Goal: Browse casually

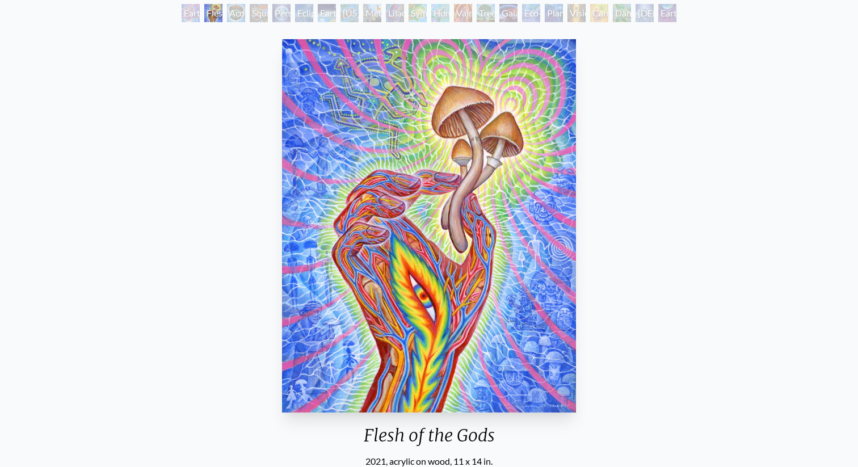
scroll to position [64, 0]
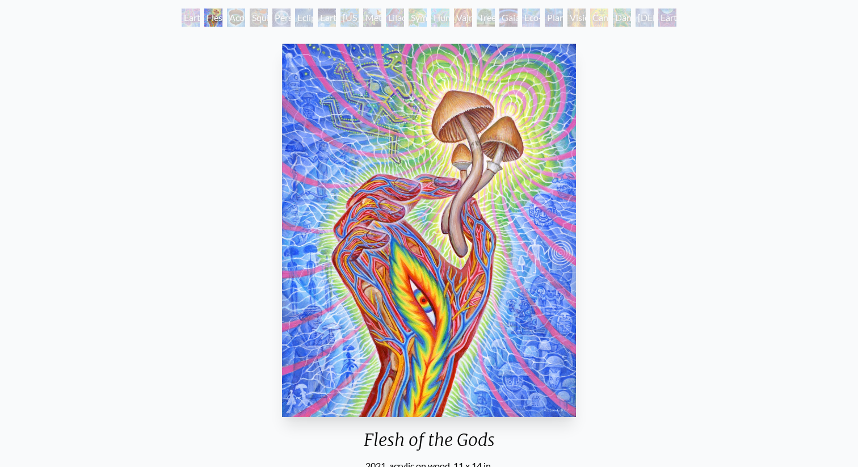
click at [665, 202] on div "Flesh of the Gods 2021, acrylic on wood, 11 x 14 in. Visit the CoSM Shop Flesh …" at bounding box center [429, 424] width 840 height 770
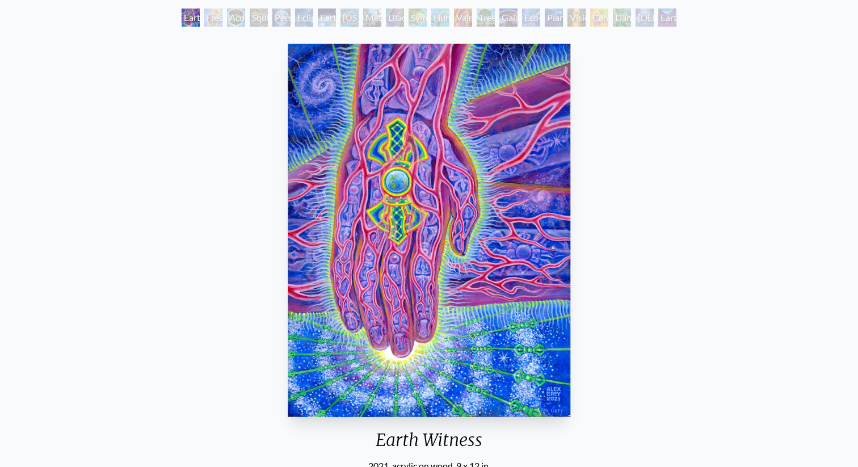
click at [801, 203] on div "Earth Witness 2021, acrylic on wood, 9 x 12 in. Visit the CoSM Shop" at bounding box center [429, 296] width 840 height 515
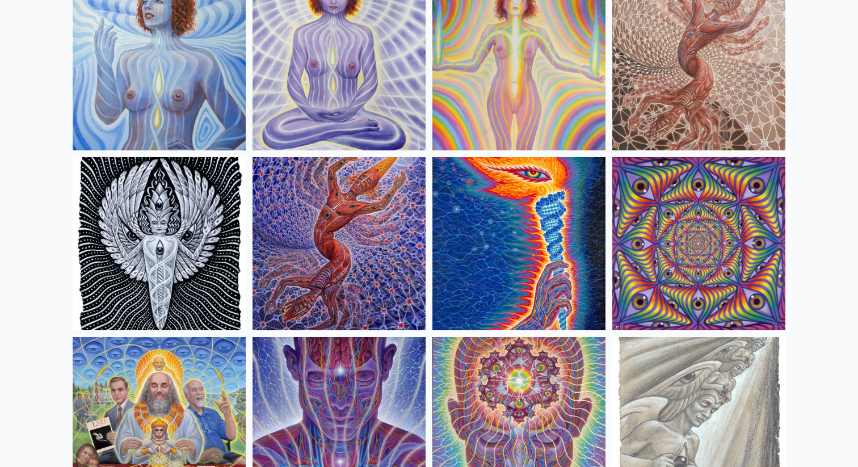
scroll to position [1057, 0]
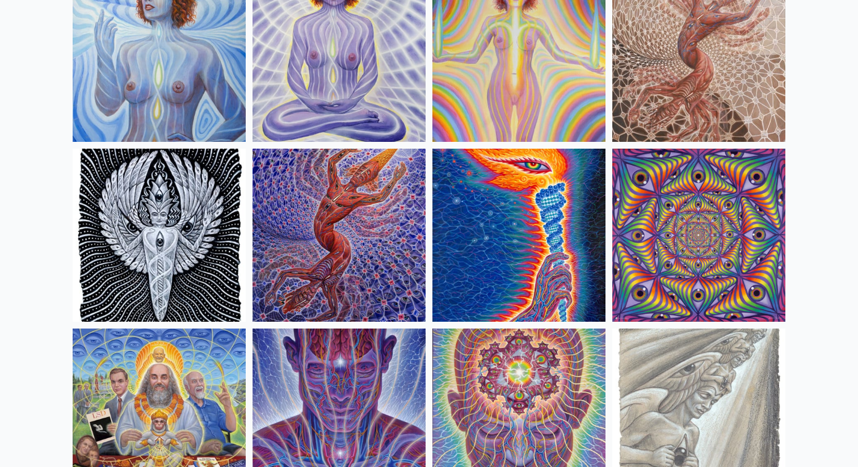
click at [758, 232] on img at bounding box center [698, 235] width 173 height 173
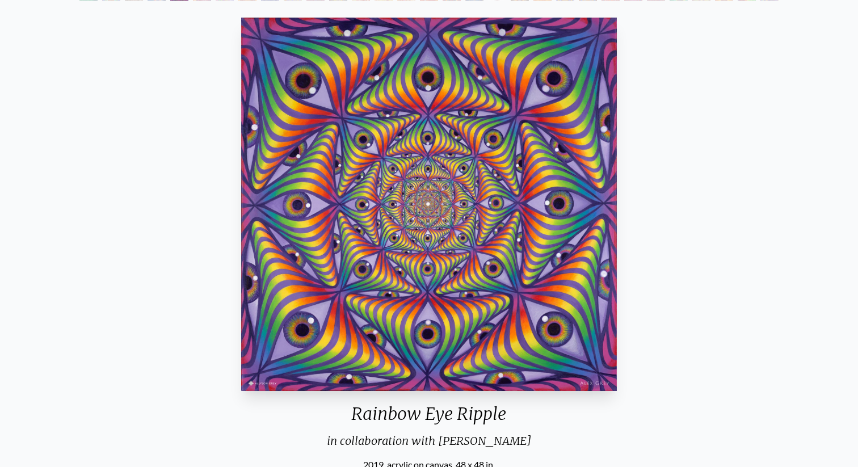
scroll to position [93, 0]
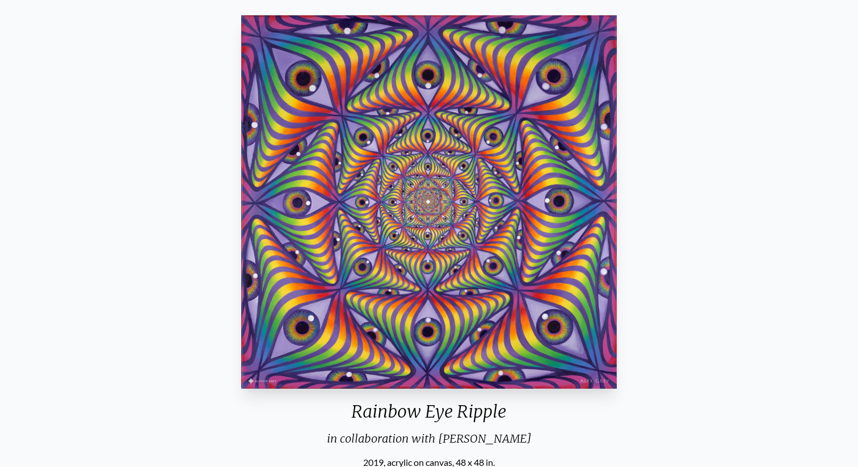
click at [484, 144] on img "5 / 31" at bounding box center [429, 201] width 376 height 373
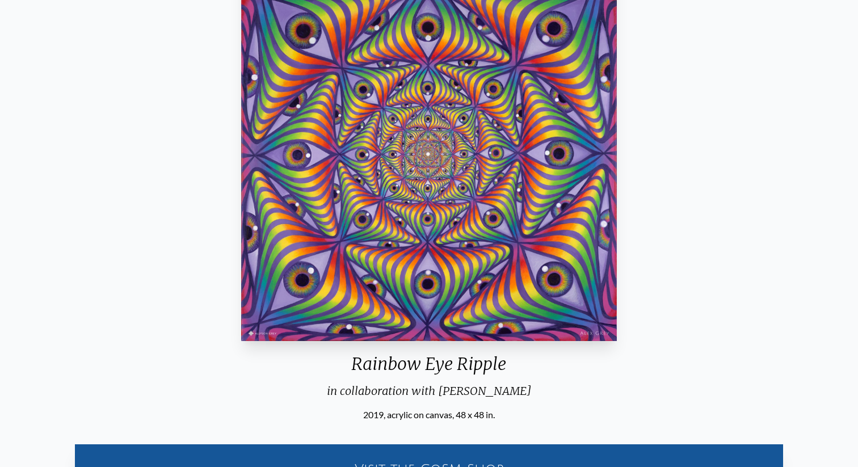
scroll to position [151, 0]
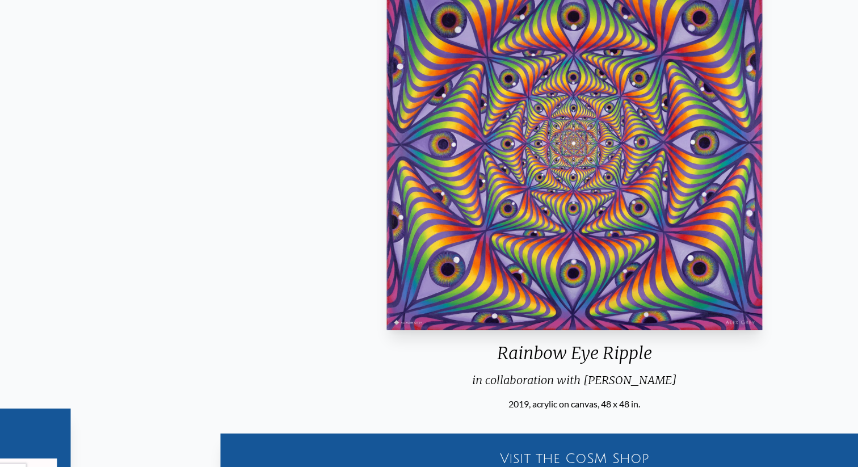
click at [435, 382] on div "in collaboration with [PERSON_NAME]" at bounding box center [574, 384] width 385 height 25
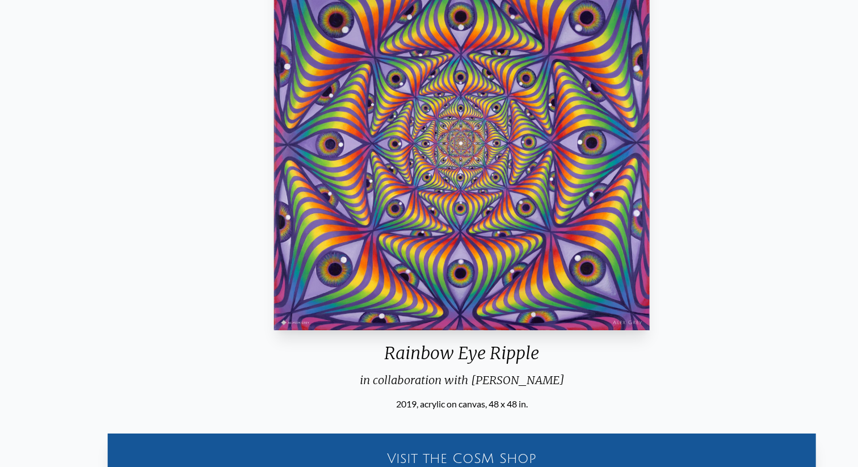
click at [375, 379] on div "in collaboration with [PERSON_NAME]" at bounding box center [462, 384] width 385 height 25
